Goal: Transaction & Acquisition: Download file/media

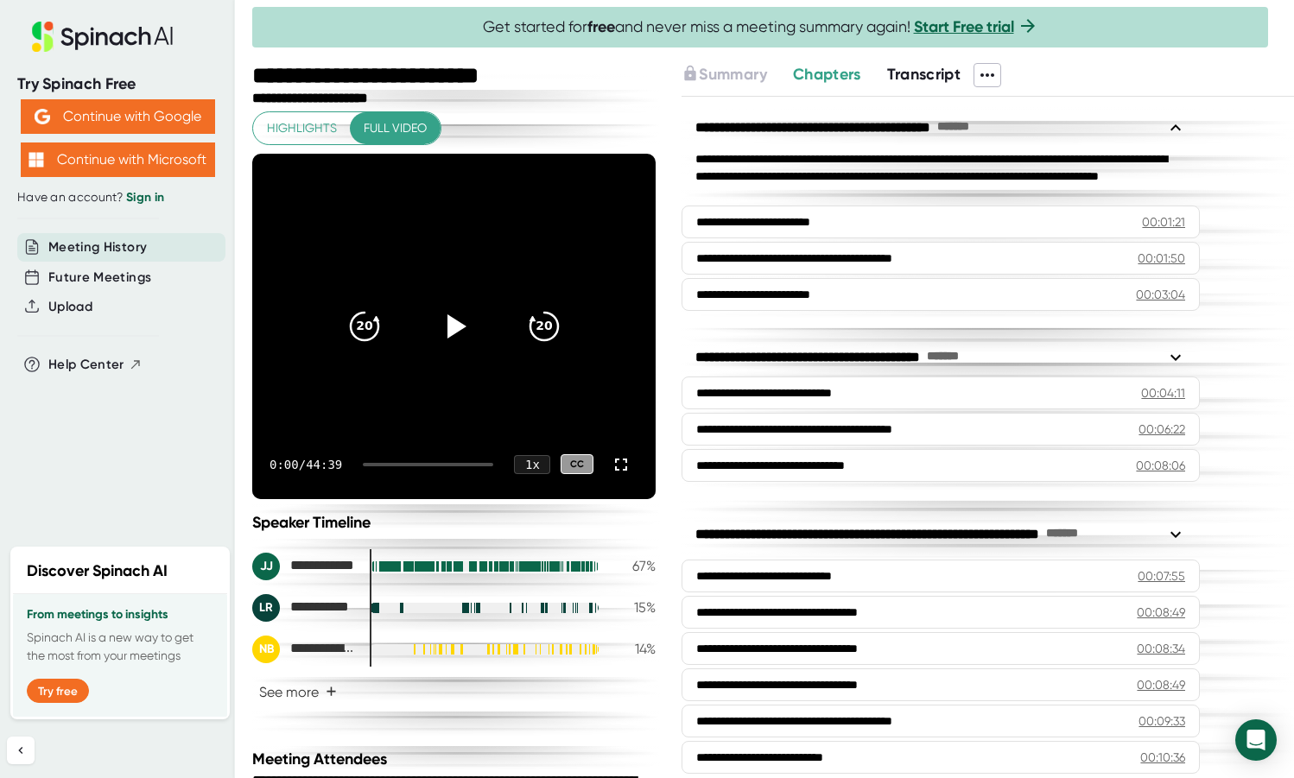
click at [932, 73] on span "Transcript" at bounding box center [924, 74] width 74 height 19
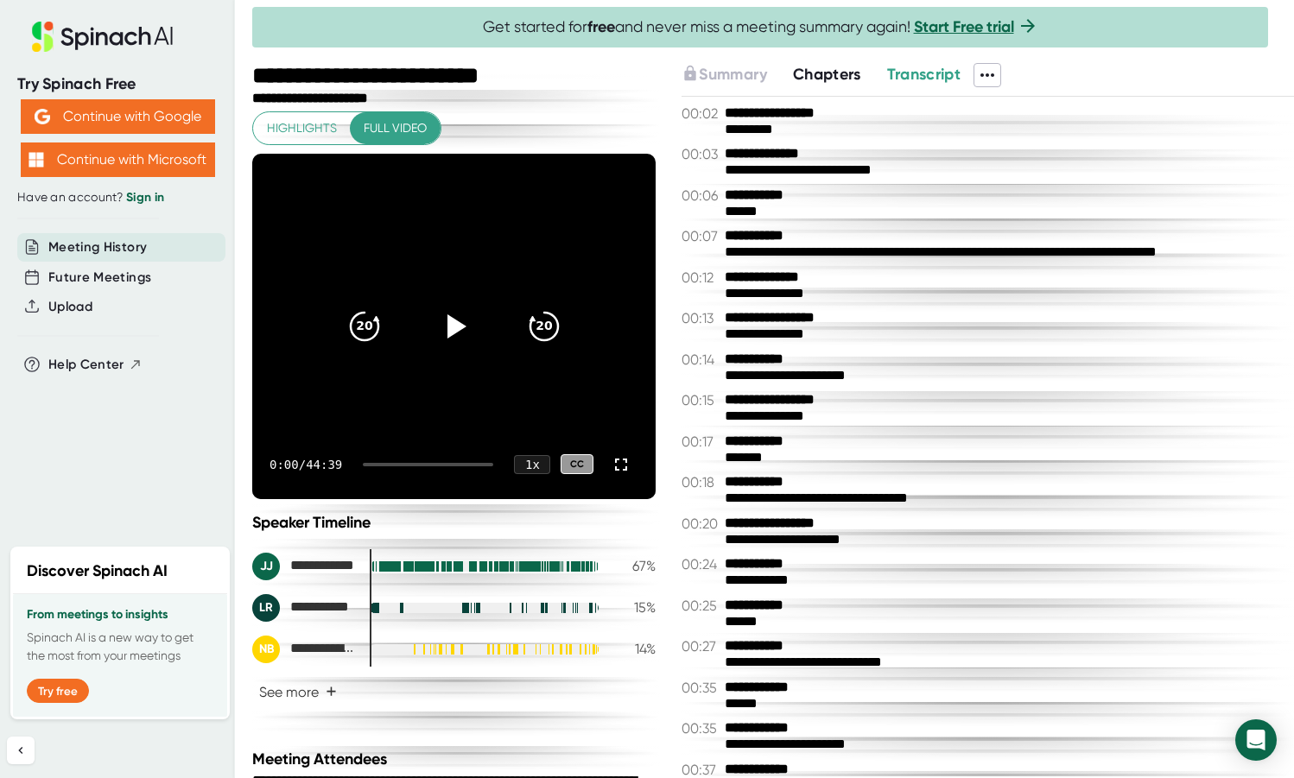
click at [933, 69] on span "Transcript" at bounding box center [924, 74] width 74 height 19
click at [990, 69] on icon at bounding box center [987, 75] width 21 height 21
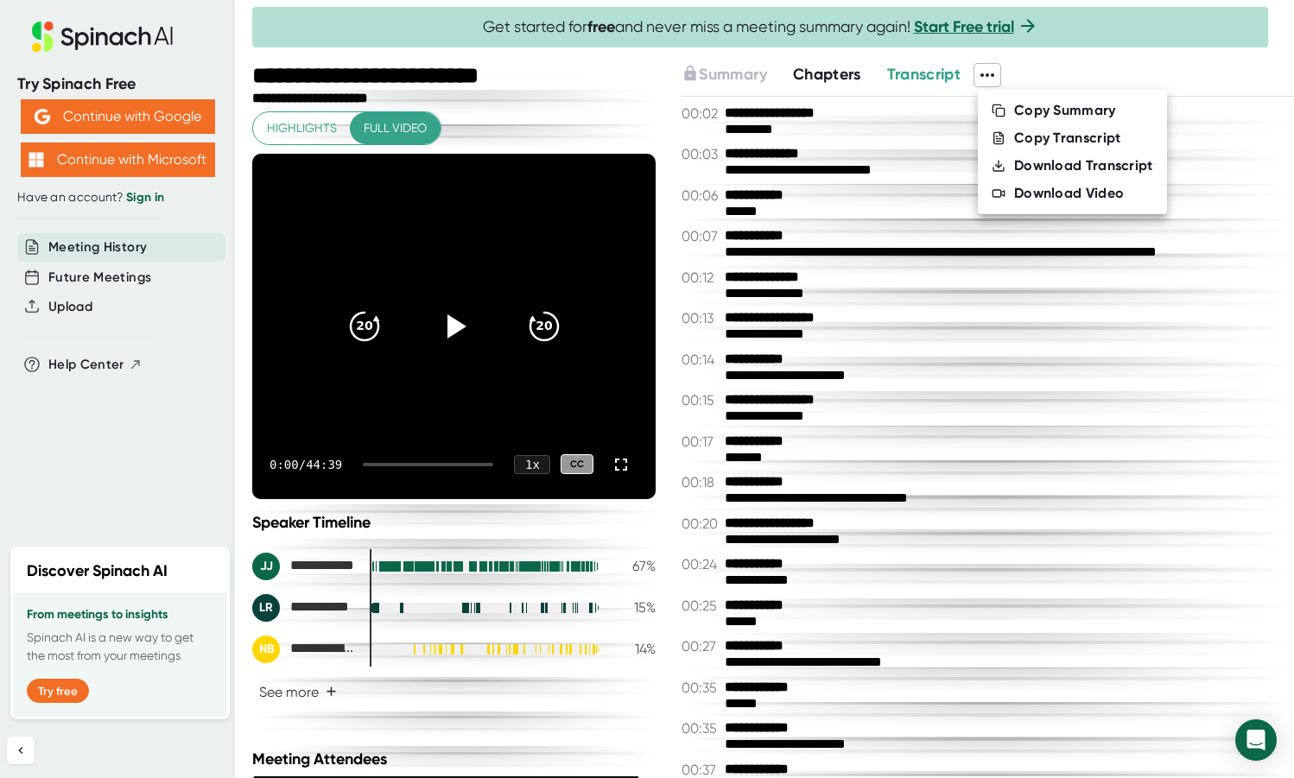
click at [1023, 160] on div "Download Transcript" at bounding box center [1083, 165] width 139 height 17
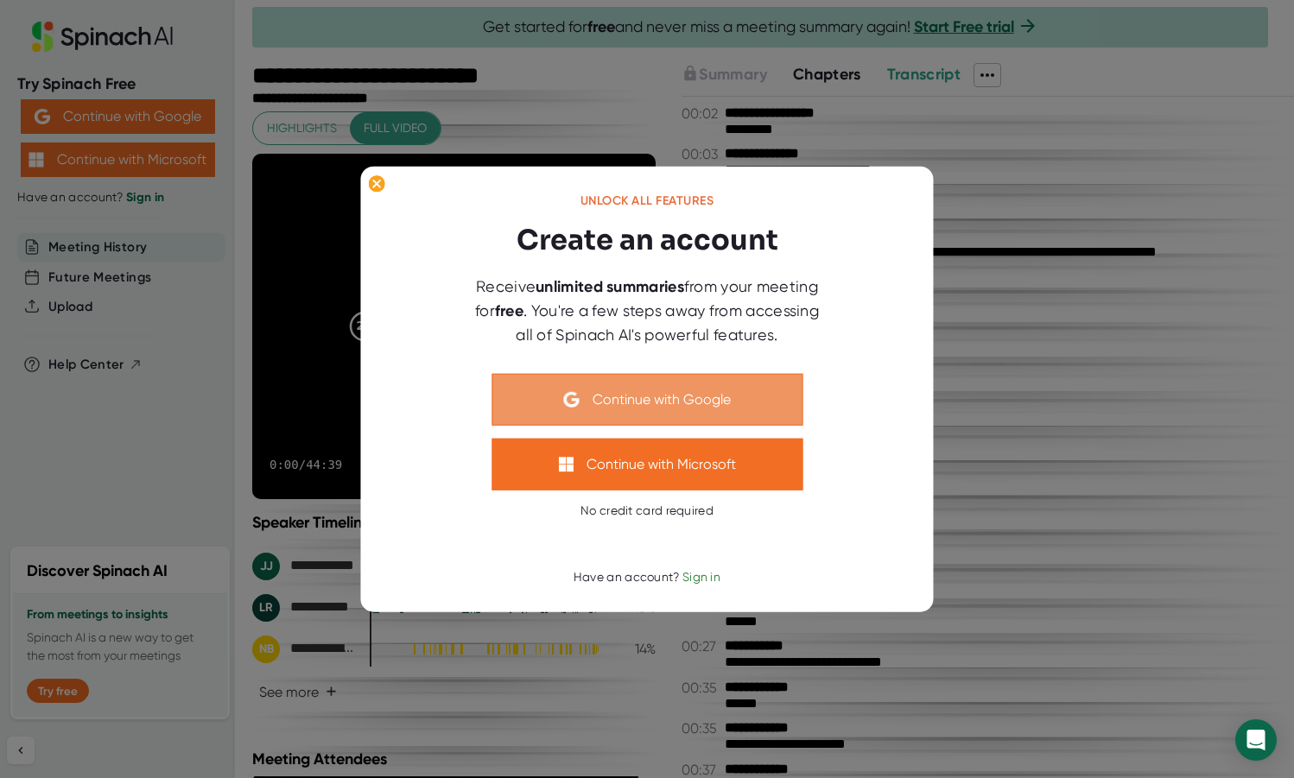
click at [642, 396] on button "Continue with Google" at bounding box center [646, 399] width 311 height 52
click at [661, 383] on button "Continue with Google" at bounding box center [646, 399] width 311 height 52
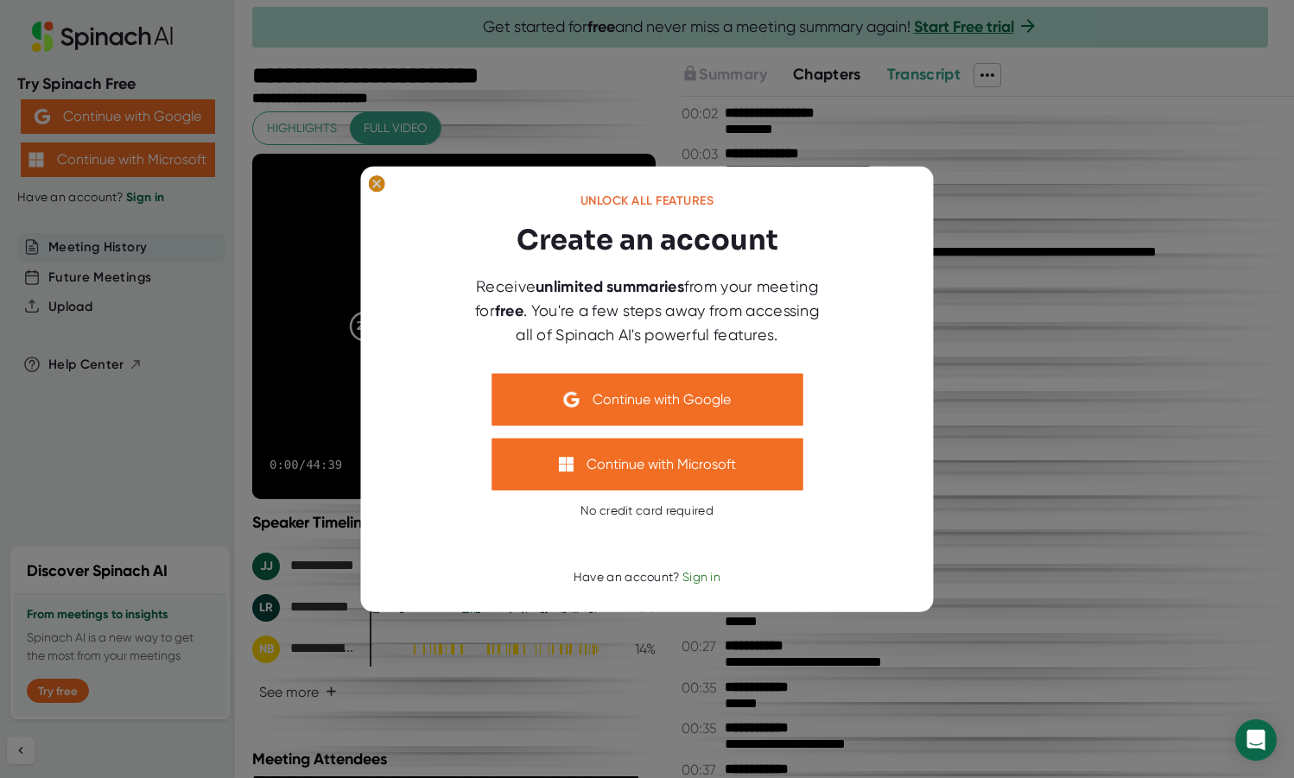
click at [378, 176] on icon at bounding box center [376, 182] width 17 height 17
